Goal: Task Accomplishment & Management: Use online tool/utility

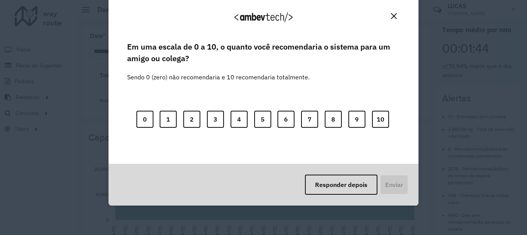
click at [394, 18] on img "Close" at bounding box center [394, 16] width 6 height 6
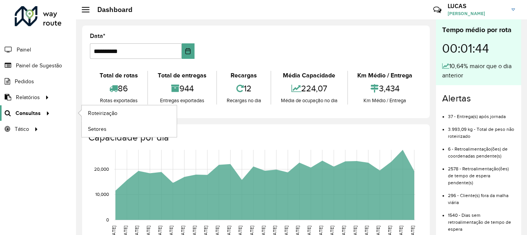
click at [28, 118] on link "Consultas" at bounding box center [26, 113] width 52 height 16
click at [114, 107] on link "Roteirização" at bounding box center [129, 113] width 95 height 16
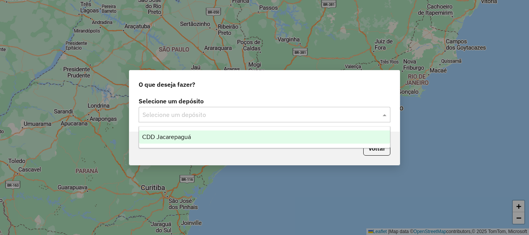
click at [250, 107] on div "Selecione um depósito" at bounding box center [265, 115] width 252 height 16
click at [251, 132] on div "CDD Jacarepaguá" at bounding box center [264, 137] width 251 height 13
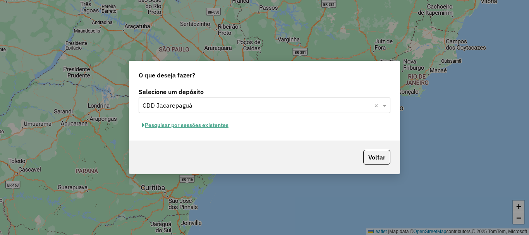
click at [188, 124] on button "Pesquisar por sessões existentes" at bounding box center [185, 125] width 93 height 12
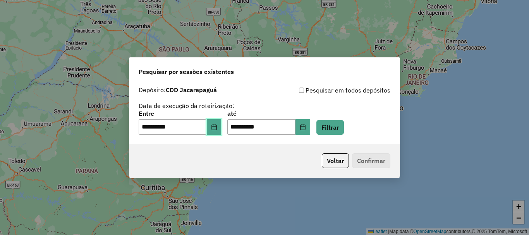
click at [217, 127] on icon "Choose Date" at bounding box center [214, 127] width 5 height 6
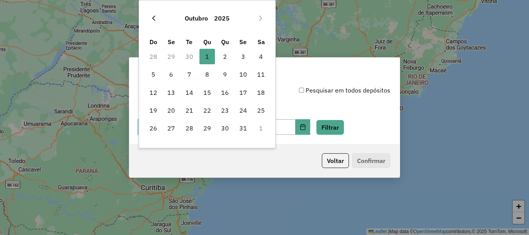
click at [153, 19] on icon "Previous Month" at bounding box center [153, 18] width 3 height 5
click at [191, 120] on td "30" at bounding box center [189, 128] width 18 height 18
click at [194, 125] on span "30" at bounding box center [190, 129] width 16 height 16
type input "**********"
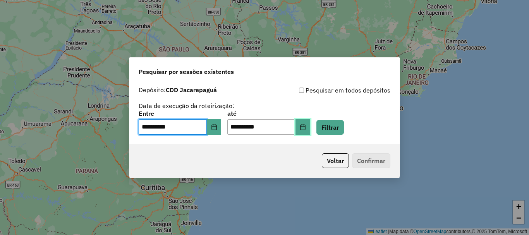
click at [305, 124] on icon "Choose Date" at bounding box center [302, 127] width 5 height 6
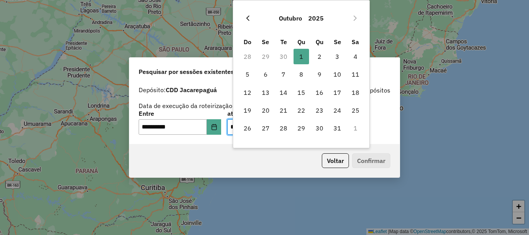
click at [248, 16] on icon "Previous Month" at bounding box center [248, 18] width 6 height 6
click at [282, 128] on span "30" at bounding box center [284, 129] width 16 height 16
type input "**********"
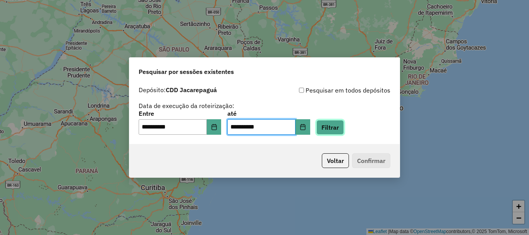
click at [344, 129] on button "Filtrar" at bounding box center [331, 127] width 28 height 15
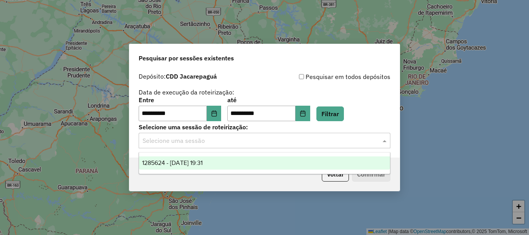
click at [310, 142] on input "text" at bounding box center [257, 140] width 229 height 9
click at [236, 167] on div "1285624 - 30/09/2025 19:31" at bounding box center [264, 163] width 251 height 13
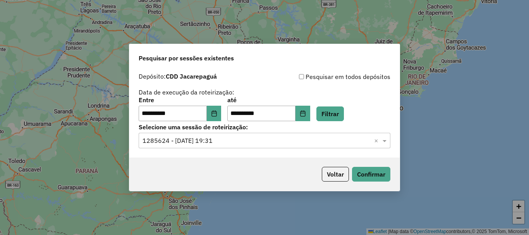
click at [375, 166] on div "Voltar Confirmar" at bounding box center [264, 174] width 271 height 33
click at [376, 168] on button "Confirmar" at bounding box center [371, 174] width 38 height 15
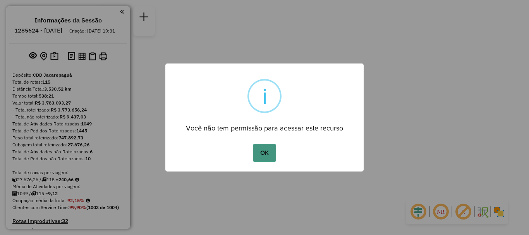
click at [265, 145] on button "OK" at bounding box center [264, 153] width 23 height 18
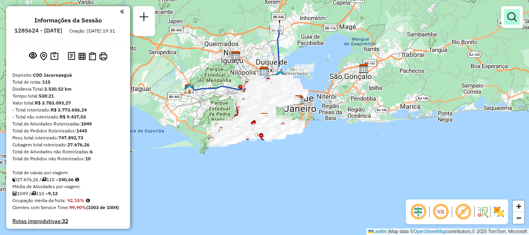
click at [514, 22] on link at bounding box center [513, 17] width 16 height 16
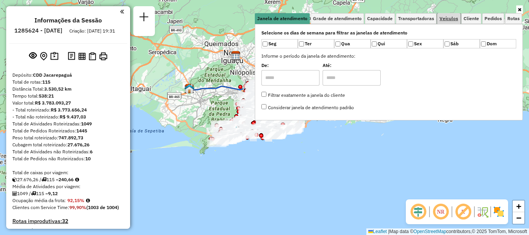
click at [456, 19] on span "Veículos" at bounding box center [449, 18] width 19 height 5
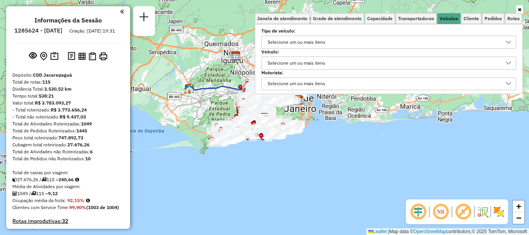
click at [289, 66] on div "Selecione um ou mais itens" at bounding box center [296, 63] width 63 height 12
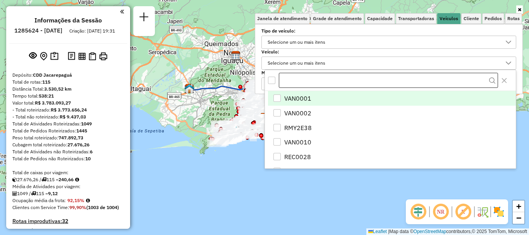
scroll to position [5, 27]
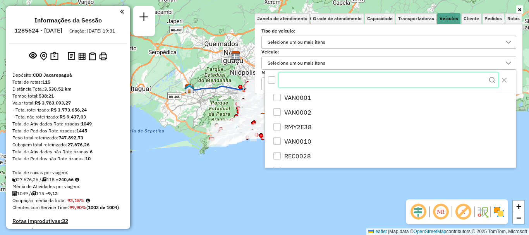
paste input "*******"
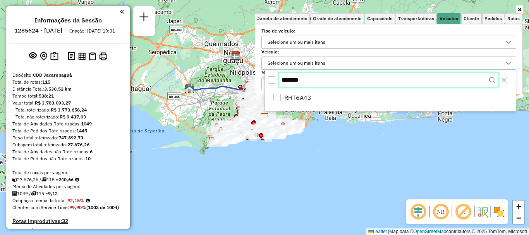
type input "*******"
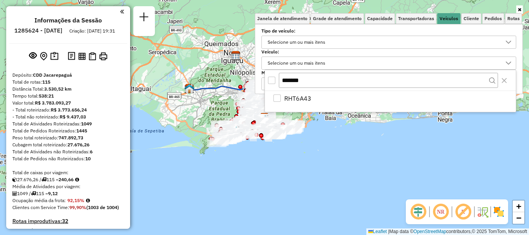
click at [311, 106] on div "RHT6A43" at bounding box center [390, 101] width 251 height 21
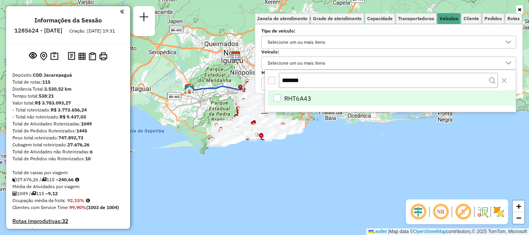
click at [309, 97] on span "RHT6A43" at bounding box center [297, 98] width 27 height 9
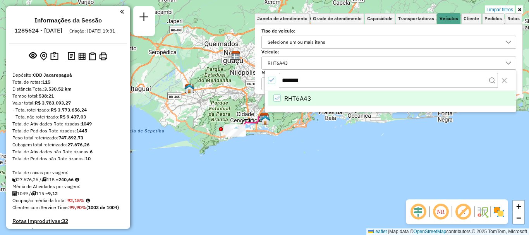
click at [255, 159] on div "Limpar filtros Janela de atendimento Grade de atendimento Capacidade Transporta…" at bounding box center [264, 117] width 529 height 235
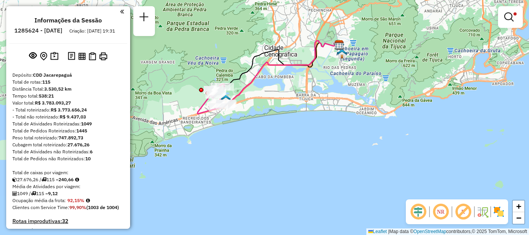
drag, startPoint x: 222, startPoint y: 72, endPoint x: 244, endPoint y: 111, distance: 44.6
click at [244, 111] on div "Limpar filtros Janela de atendimento Grade de atendimento Capacidade Transporta…" at bounding box center [264, 117] width 529 height 235
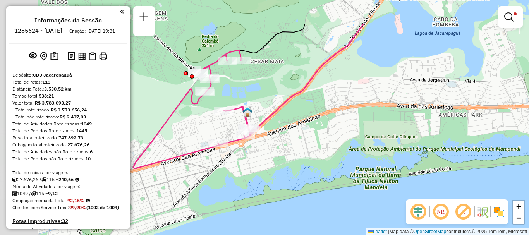
drag, startPoint x: 226, startPoint y: 78, endPoint x: 340, endPoint y: 135, distance: 127.0
click at [310, 126] on div "Limpar filtros Janela de atendimento Grade de atendimento Capacidade Transporta…" at bounding box center [264, 117] width 529 height 235
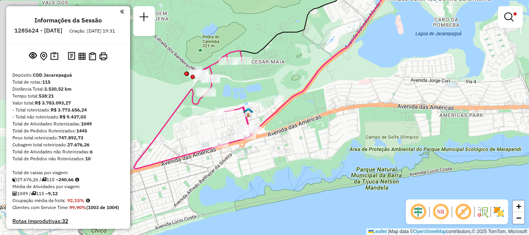
click at [502, 207] on img at bounding box center [499, 212] width 12 height 12
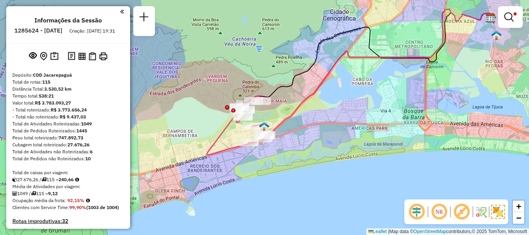
drag, startPoint x: 310, startPoint y: 112, endPoint x: 300, endPoint y: 125, distance: 16.6
click at [300, 125] on div "Limpar filtros Janela de atendimento Grade de atendimento Capacidade Transporta…" at bounding box center [264, 117] width 529 height 235
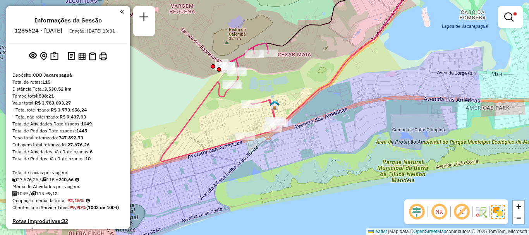
drag, startPoint x: 261, startPoint y: 169, endPoint x: 271, endPoint y: 188, distance: 21.5
click at [271, 188] on div "Limpar filtros Janela de atendimento Grade de atendimento Capacidade Transporta…" at bounding box center [264, 117] width 529 height 235
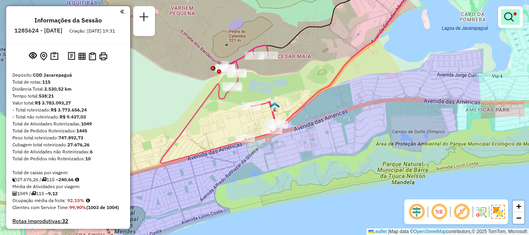
click at [515, 20] on link at bounding box center [511, 17] width 19 height 16
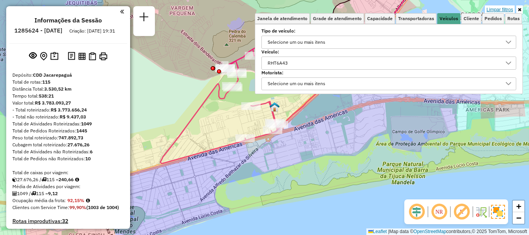
click at [502, 9] on link "Limpar filtros" at bounding box center [500, 9] width 30 height 9
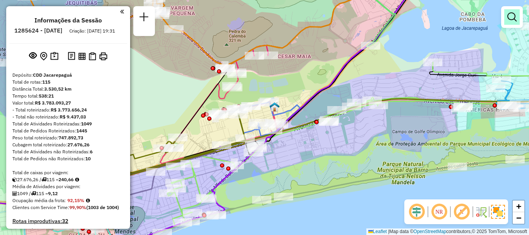
click at [512, 19] on em at bounding box center [512, 16] width 9 height 9
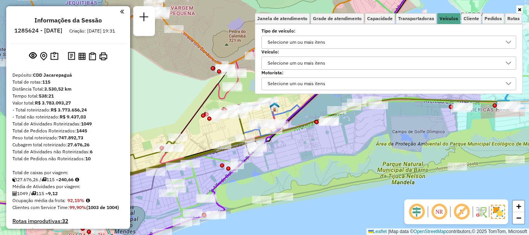
click at [360, 64] on div "Selecione um ou mais itens" at bounding box center [383, 63] width 236 height 12
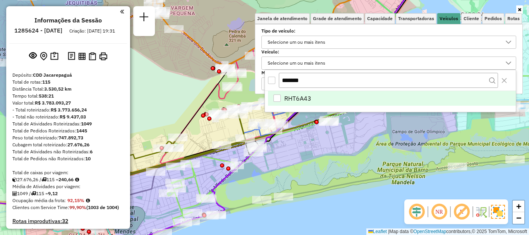
drag, startPoint x: 324, startPoint y: 79, endPoint x: 259, endPoint y: 87, distance: 65.6
click at [259, 87] on body "Aplicando filtros Pop-up bloqueado! Seu navegador bloqueou automáticamente a ab…" at bounding box center [264, 117] width 529 height 235
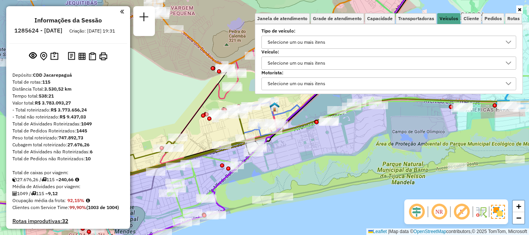
click at [326, 60] on div "Selecione um ou mais itens" at bounding box center [296, 63] width 63 height 12
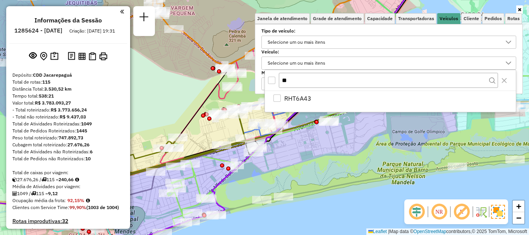
type input "*"
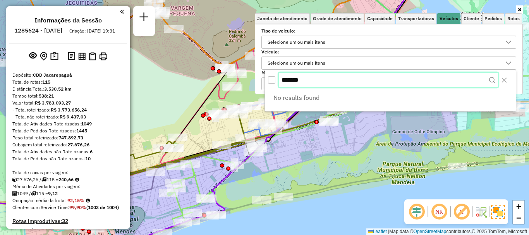
click at [325, 81] on input "*******" at bounding box center [388, 80] width 219 height 15
click at [323, 78] on input "****" at bounding box center [388, 80] width 219 height 15
drag, startPoint x: 323, startPoint y: 78, endPoint x: 279, endPoint y: 83, distance: 44.0
click at [279, 83] on input "****" at bounding box center [388, 80] width 219 height 15
type input "*"
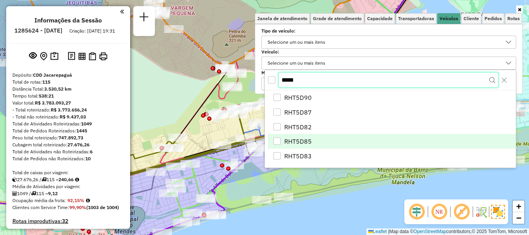
type input "*****"
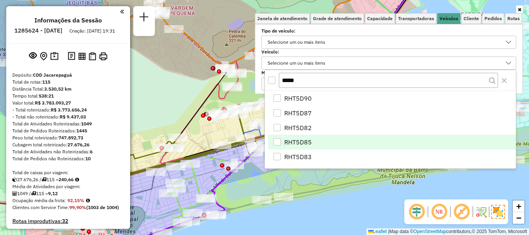
click at [322, 138] on li "RHT5D85" at bounding box center [392, 142] width 248 height 15
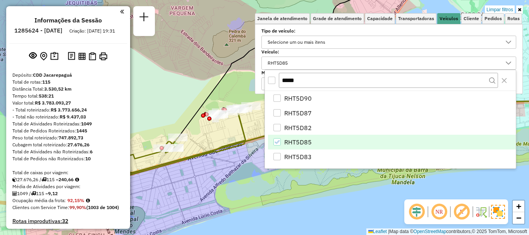
click at [236, 134] on div "Limpar filtros Janela de atendimento Grade de atendimento Capacidade Transporta…" at bounding box center [264, 117] width 529 height 235
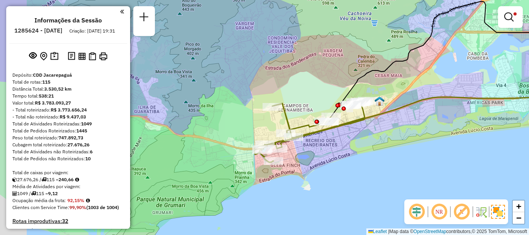
drag, startPoint x: 275, startPoint y: 196, endPoint x: 320, endPoint y: 169, distance: 52.5
click at [320, 169] on div "Limpar filtros Janela de atendimento Grade de atendimento Capacidade Transporta…" at bounding box center [264, 117] width 529 height 235
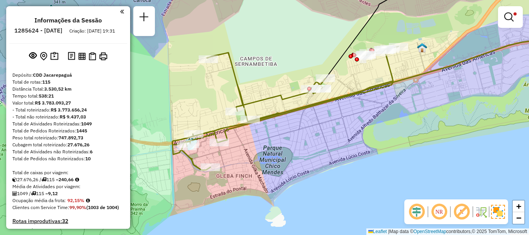
drag, startPoint x: 336, startPoint y: 151, endPoint x: 302, endPoint y: 162, distance: 36.4
click at [302, 162] on div "Limpar filtros Janela de atendimento Grade de atendimento Capacidade Transporta…" at bounding box center [264, 117] width 529 height 235
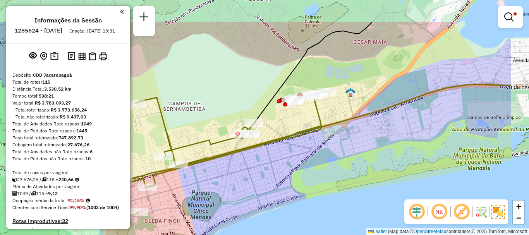
drag, startPoint x: 390, startPoint y: 146, endPoint x: 319, endPoint y: 191, distance: 84.2
click at [319, 191] on div "Limpar filtros Janela de atendimento Grade de atendimento Capacidade Transporta…" at bounding box center [264, 117] width 529 height 235
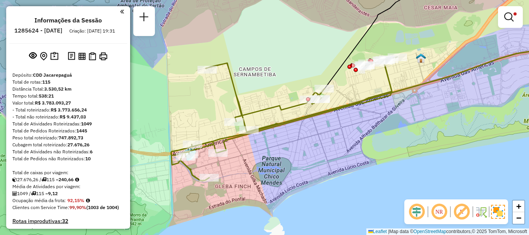
drag, startPoint x: 300, startPoint y: 171, endPoint x: 339, endPoint y: 165, distance: 39.9
click at [339, 165] on div "Limpar filtros Janela de atendimento Grade de atendimento Capacidade Transporta…" at bounding box center [264, 117] width 529 height 235
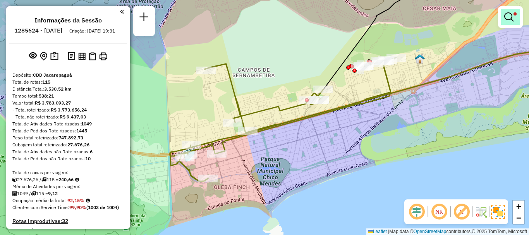
click at [517, 13] on link at bounding box center [511, 17] width 19 height 16
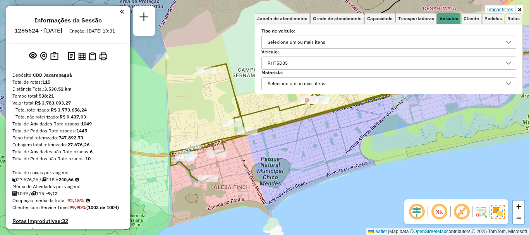
click at [496, 9] on link "Limpar filtros" at bounding box center [500, 9] width 30 height 9
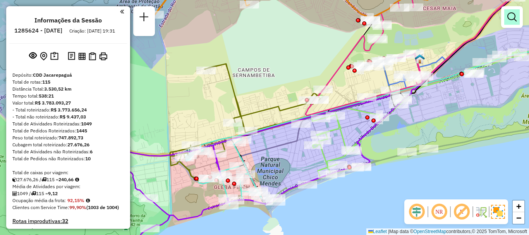
click at [515, 22] on link at bounding box center [513, 17] width 16 height 16
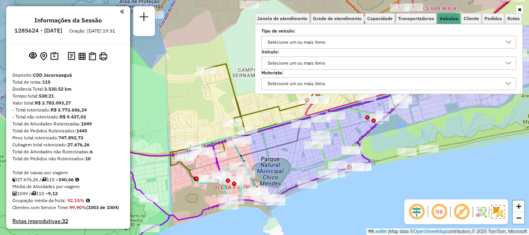
click at [315, 60] on div "Selecione um ou mais itens" at bounding box center [296, 63] width 63 height 12
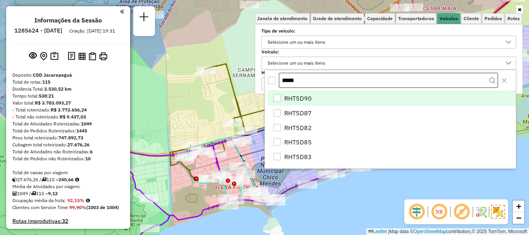
drag, startPoint x: 321, startPoint y: 79, endPoint x: 282, endPoint y: 84, distance: 38.8
click at [282, 84] on input "*****" at bounding box center [388, 81] width 219 height 16
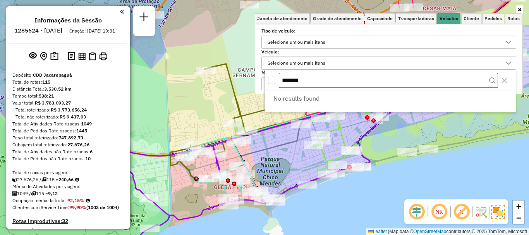
type input "*******"
click at [464, 17] on span "Cliente" at bounding box center [472, 18] width 16 height 5
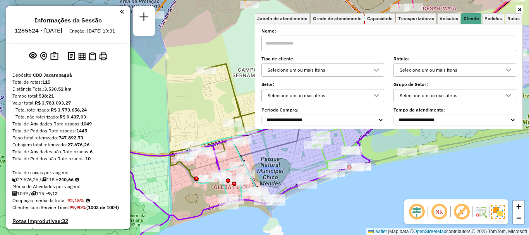
click at [305, 46] on input "text" at bounding box center [389, 44] width 255 height 16
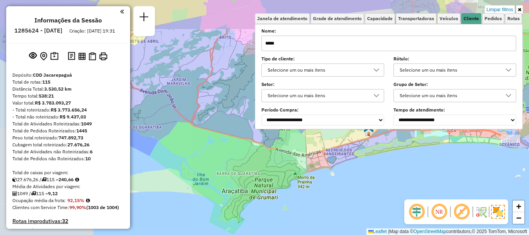
type input "*****"
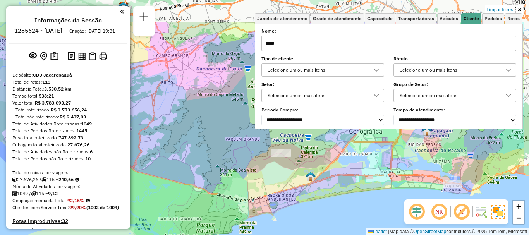
drag, startPoint x: 352, startPoint y: 154, endPoint x: 271, endPoint y: 205, distance: 94.9
click at [271, 205] on div "Limpar filtros Janela de atendimento Grade de atendimento Capacidade Transporta…" at bounding box center [264, 117] width 529 height 235
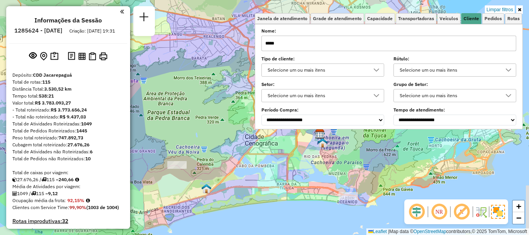
drag, startPoint x: 404, startPoint y: 161, endPoint x: 322, endPoint y: 168, distance: 82.4
click at [322, 168] on div "Limpar filtros Janela de atendimento Grade de atendimento Capacidade Transporta…" at bounding box center [264, 117] width 529 height 235
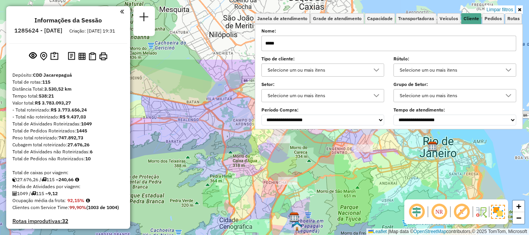
drag, startPoint x: 334, startPoint y: 167, endPoint x: 303, endPoint y: 248, distance: 86.6
click at [303, 235] on html "Aplicando filtros Pop-up bloqueado! Seu navegador bloqueou automáticamente a ab…" at bounding box center [264, 117] width 529 height 235
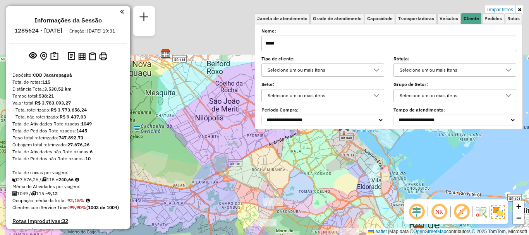
drag, startPoint x: 336, startPoint y: 167, endPoint x: 310, endPoint y: 234, distance: 71.8
click at [318, 235] on html "Aplicando filtros Pop-up bloqueado! Seu navegador bloqueou automáticamente a ab…" at bounding box center [264, 117] width 529 height 235
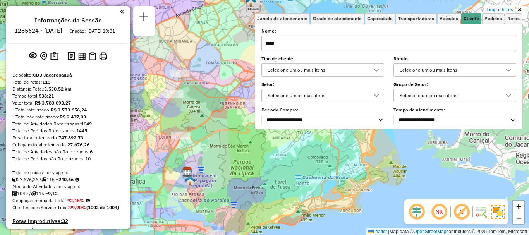
click at [248, 186] on div "Limpar filtros Janela de atendimento Grade de atendimento Capacidade Transporta…" at bounding box center [264, 117] width 529 height 235
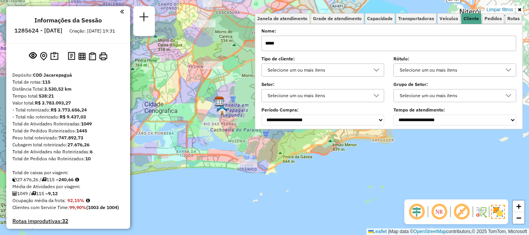
drag, startPoint x: 212, startPoint y: 134, endPoint x: 238, endPoint y: 64, distance: 74.3
click at [240, 64] on div "Limpar filtros Janela de atendimento Grade de atendimento Capacidade Transporta…" at bounding box center [264, 117] width 529 height 235
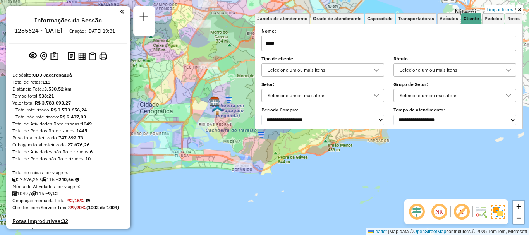
click at [503, 9] on link "Limpar filtros" at bounding box center [500, 9] width 30 height 9
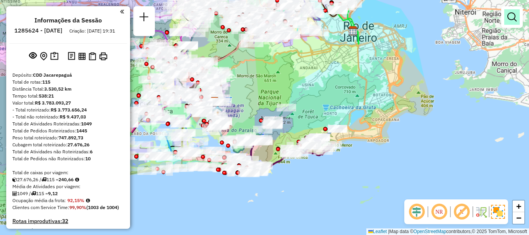
click at [517, 21] on em at bounding box center [512, 16] width 9 height 9
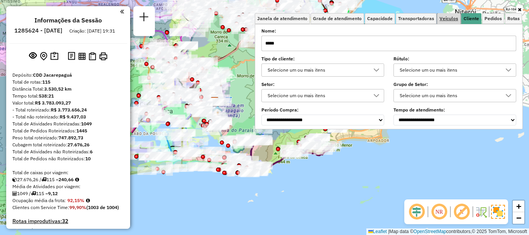
click at [448, 17] on span "Veículos" at bounding box center [449, 18] width 19 height 5
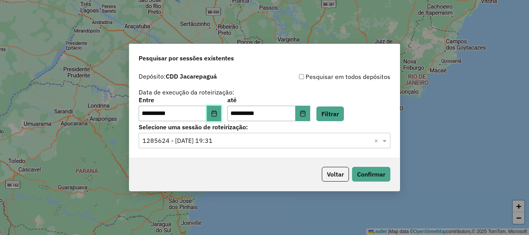
click at [217, 110] on icon "Choose Date" at bounding box center [214, 113] width 6 height 6
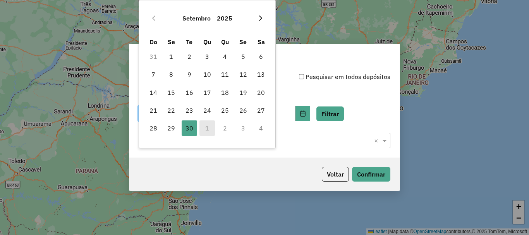
click at [265, 19] on button "Next Month" at bounding box center [261, 18] width 12 height 12
click at [209, 55] on span "1" at bounding box center [208, 57] width 16 height 16
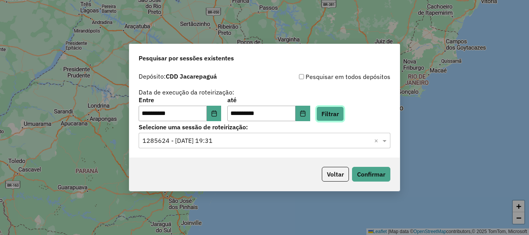
click at [344, 112] on button "Filtrar" at bounding box center [331, 114] width 28 height 15
click at [316, 145] on div "Selecione uma sessão × ×" at bounding box center [265, 141] width 252 height 16
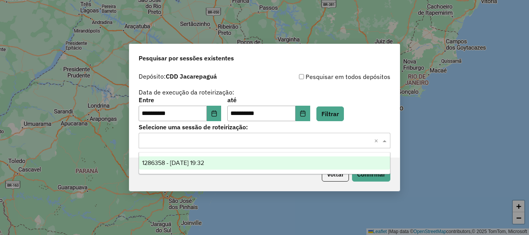
click at [284, 159] on div "1286358 - 01/10/2025 19:32" at bounding box center [264, 163] width 251 height 13
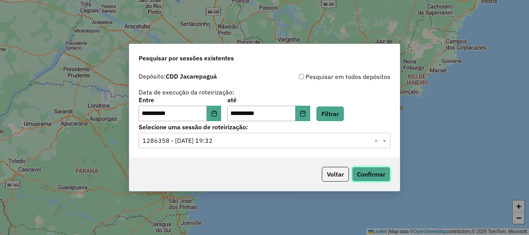
click at [370, 180] on button "Confirmar" at bounding box center [371, 174] width 38 height 15
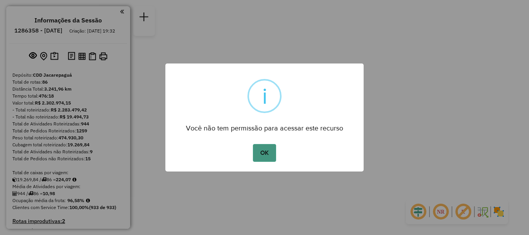
click at [268, 151] on button "OK" at bounding box center [264, 153] width 23 height 18
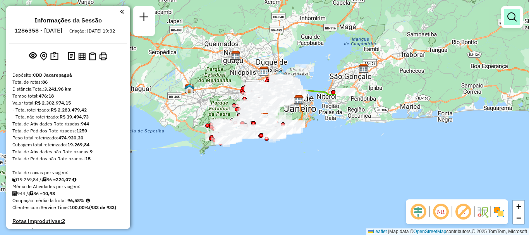
click at [510, 14] on em at bounding box center [512, 16] width 9 height 9
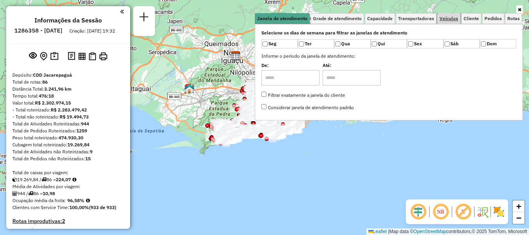
click at [451, 17] on span "Veículos" at bounding box center [449, 18] width 19 height 5
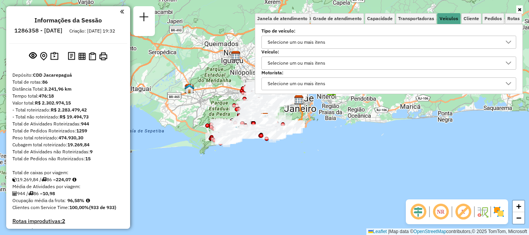
click at [338, 67] on div "Selecione um ou mais itens" at bounding box center [383, 63] width 236 height 12
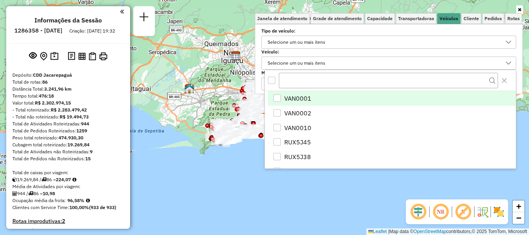
scroll to position [5, 27]
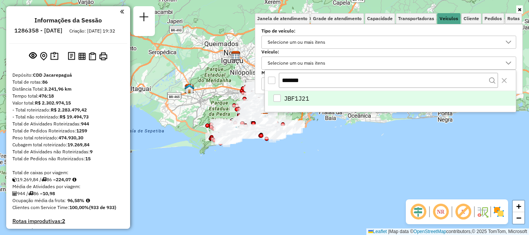
type input "*******"
click at [312, 98] on li "JBF1J21" at bounding box center [392, 98] width 248 height 15
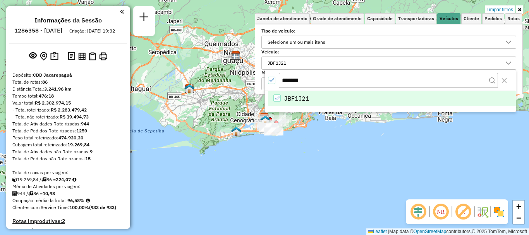
click at [281, 161] on div "Limpar filtros Janela de atendimento Grade de atendimento Capacidade Transporta…" at bounding box center [264, 117] width 529 height 235
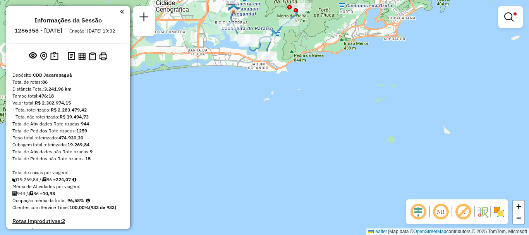
drag, startPoint x: 254, startPoint y: 102, endPoint x: 300, endPoint y: 212, distance: 119.2
click at [300, 212] on div "Limpar filtros Janela de atendimento Grade de atendimento Capacidade Transporta…" at bounding box center [264, 117] width 529 height 235
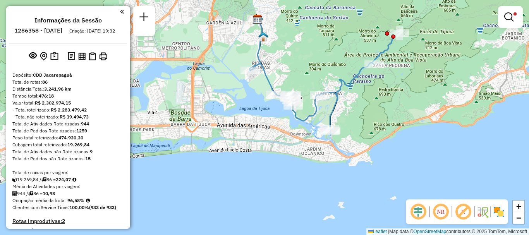
click at [496, 212] on img at bounding box center [499, 212] width 12 height 12
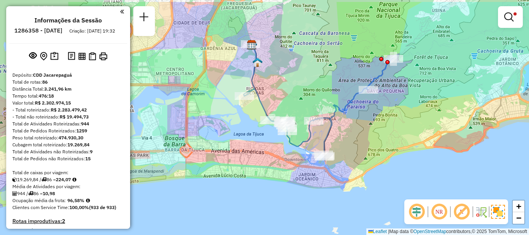
drag, startPoint x: 414, startPoint y: 91, endPoint x: 405, endPoint y: 123, distance: 33.0
click at [405, 123] on div "Limpar filtros Janela de atendimento Grade de atendimento Capacidade Transporta…" at bounding box center [264, 117] width 529 height 235
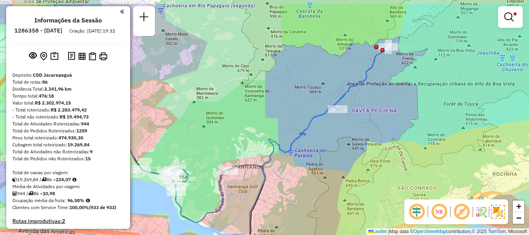
drag, startPoint x: 402, startPoint y: 109, endPoint x: 404, endPoint y: 124, distance: 16.0
click at [404, 124] on div "Limpar filtros Janela de atendimento Grade de atendimento Capacidade Transporta…" at bounding box center [264, 117] width 529 height 235
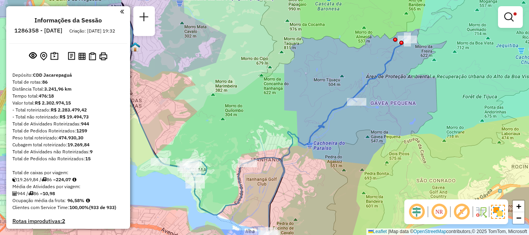
drag, startPoint x: 365, startPoint y: 139, endPoint x: 384, endPoint y: 131, distance: 20.4
click at [384, 131] on div "Limpar filtros Janela de atendimento Grade de atendimento Capacidade Transporta…" at bounding box center [264, 117] width 529 height 235
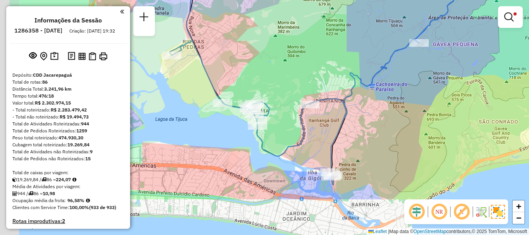
drag, startPoint x: 345, startPoint y: 164, endPoint x: 412, endPoint y: 97, distance: 95.4
click at [412, 97] on div "Limpar filtros Janela de atendimento Grade de atendimento Capacidade Transporta…" at bounding box center [264, 117] width 529 height 235
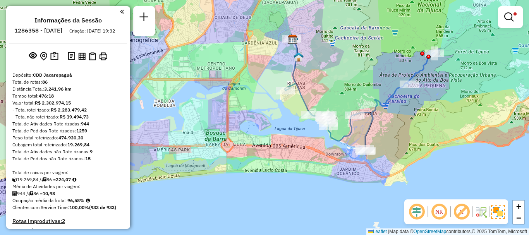
drag, startPoint x: 379, startPoint y: 103, endPoint x: 379, endPoint y: 117, distance: 14.7
click at [379, 117] on div "Limpar filtros Janela de atendimento Grade de atendimento Capacidade Transporta…" at bounding box center [264, 117] width 529 height 235
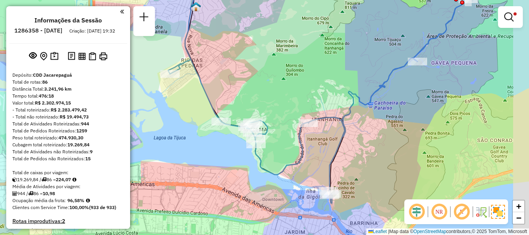
drag, startPoint x: 432, startPoint y: 98, endPoint x: 359, endPoint y: 129, distance: 79.5
click at [356, 134] on div "Limpar filtros Janela de atendimento Grade de atendimento Capacidade Transporta…" at bounding box center [264, 117] width 529 height 235
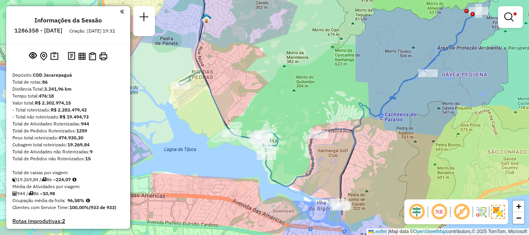
drag, startPoint x: 428, startPoint y: 62, endPoint x: 468, endPoint y: 47, distance: 43.2
click at [468, 47] on div "Limpar filtros Janela de atendimento Grade de atendimento Capacidade Transporta…" at bounding box center [264, 117] width 529 height 235
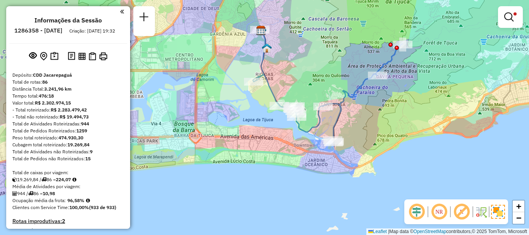
drag, startPoint x: 318, startPoint y: 55, endPoint x: 322, endPoint y: 70, distance: 15.7
click at [322, 70] on div "Limpar filtros Janela de atendimento Grade de atendimento Capacidade Transporta…" at bounding box center [264, 117] width 529 height 235
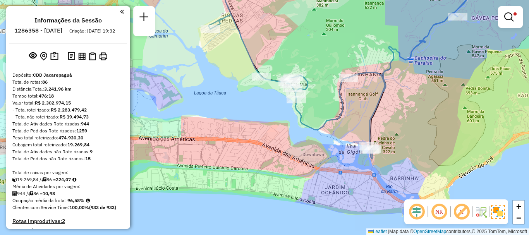
drag, startPoint x: 303, startPoint y: 130, endPoint x: 303, endPoint y: 146, distance: 16.7
click at [303, 146] on div "Limpar filtros Janela de atendimento Grade de atendimento Capacidade Transporta…" at bounding box center [264, 117] width 529 height 235
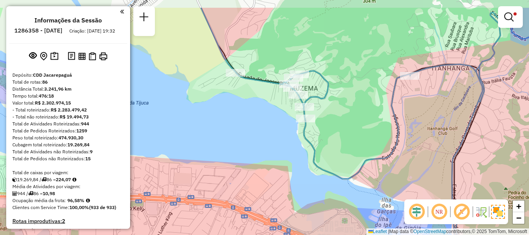
drag, startPoint x: 300, startPoint y: 114, endPoint x: 317, endPoint y: 153, distance: 42.5
click at [317, 153] on icon at bounding box center [376, 122] width 350 height 229
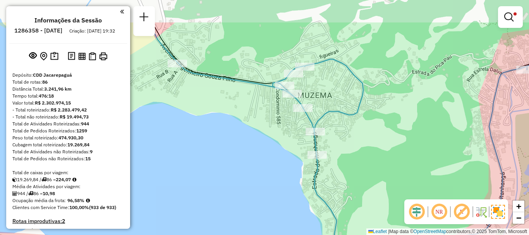
drag, startPoint x: 269, startPoint y: 122, endPoint x: 287, endPoint y: 168, distance: 48.7
click at [287, 168] on div "Limpar filtros Janela de atendimento Grade de atendimento Capacidade Transporta…" at bounding box center [264, 117] width 529 height 235
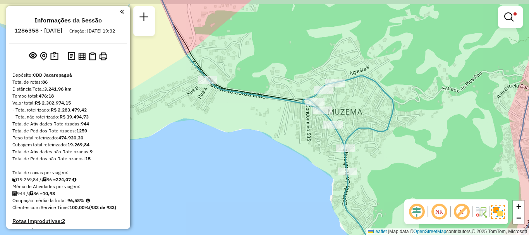
drag, startPoint x: 230, startPoint y: 103, endPoint x: 262, endPoint y: 121, distance: 36.3
click at [262, 121] on div "Limpar filtros Janela de atendimento Grade de atendimento Capacidade Transporta…" at bounding box center [264, 117] width 529 height 235
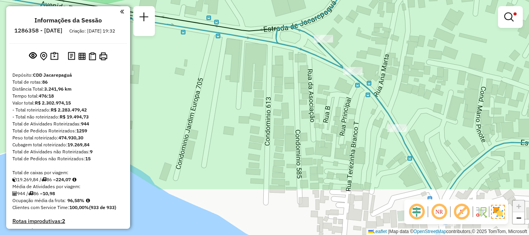
drag, startPoint x: 324, startPoint y: 141, endPoint x: 281, endPoint y: 72, distance: 81.1
click at [281, 72] on div "Limpar filtros Janela de atendimento Grade de atendimento Capacidade Transporta…" at bounding box center [264, 117] width 529 height 235
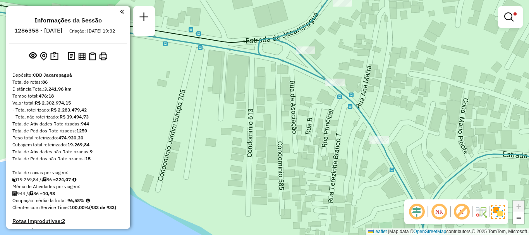
drag, startPoint x: 322, startPoint y: 123, endPoint x: 300, endPoint y: 133, distance: 23.4
click at [300, 133] on div "Limpar filtros Janela de atendimento Grade de atendimento Capacidade Transporta…" at bounding box center [264, 117] width 529 height 235
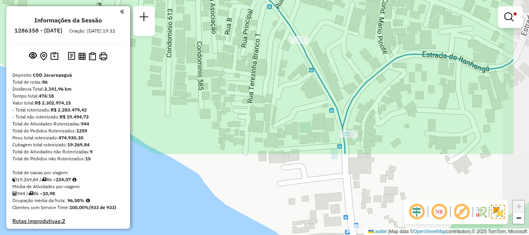
drag, startPoint x: 348, startPoint y: 149, endPoint x: 281, endPoint y: 45, distance: 124.4
click at [281, 45] on div "Limpar filtros Janela de atendimento Grade de atendimento Capacidade Transporta…" at bounding box center [264, 117] width 529 height 235
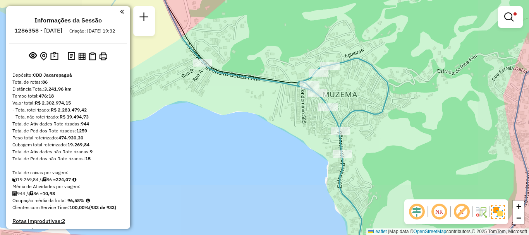
drag, startPoint x: 336, startPoint y: 112, endPoint x: 337, endPoint y: 209, distance: 96.9
click at [337, 209] on icon at bounding box center [369, 126] width 423 height 282
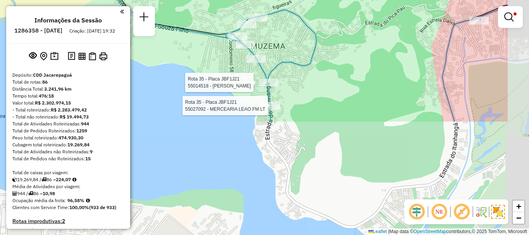
drag, startPoint x: 404, startPoint y: 150, endPoint x: 330, endPoint y: 13, distance: 156.1
click at [330, 13] on div "Rota 35 - Placa JBF1J21 55027092 - MERCEARIA LEAO FM LT Rota 35 - Placa JBF1J21…" at bounding box center [264, 117] width 529 height 235
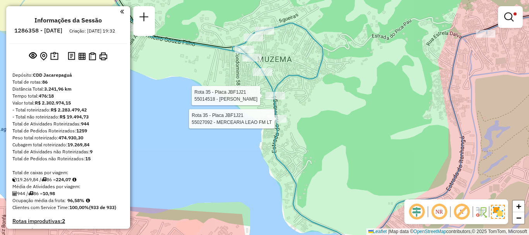
drag, startPoint x: 319, startPoint y: 86, endPoint x: 332, endPoint y: 118, distance: 34.6
click at [332, 118] on div "Rota 35 - Placa JBF1J21 55027092 - MERCEARIA LEAO FM LT Rota 35 - Placa JBF1J21…" at bounding box center [264, 117] width 529 height 235
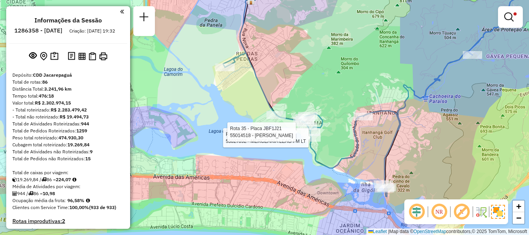
drag, startPoint x: 364, startPoint y: 129, endPoint x: 361, endPoint y: 148, distance: 19.2
click at [361, 148] on icon at bounding box center [370, 97] width 295 height 200
click at [343, 141] on div "Rota 35 - Placa JBF1J21 55027092 - MERCEARIA LEAO FM LT Rota 35 - Placa JBF1J21…" at bounding box center [264, 117] width 529 height 235
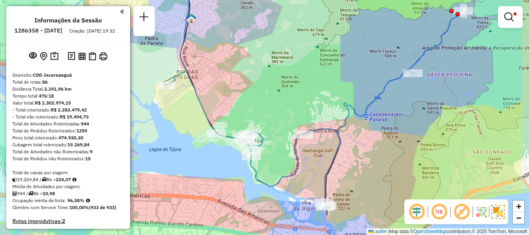
drag, startPoint x: 371, startPoint y: 76, endPoint x: 311, endPoint y: 94, distance: 62.3
click at [311, 94] on div "Limpar filtros Janela de atendimento Grade de atendimento Capacidade Transporta…" at bounding box center [264, 117] width 529 height 235
